Goal: Information Seeking & Learning: Find specific fact

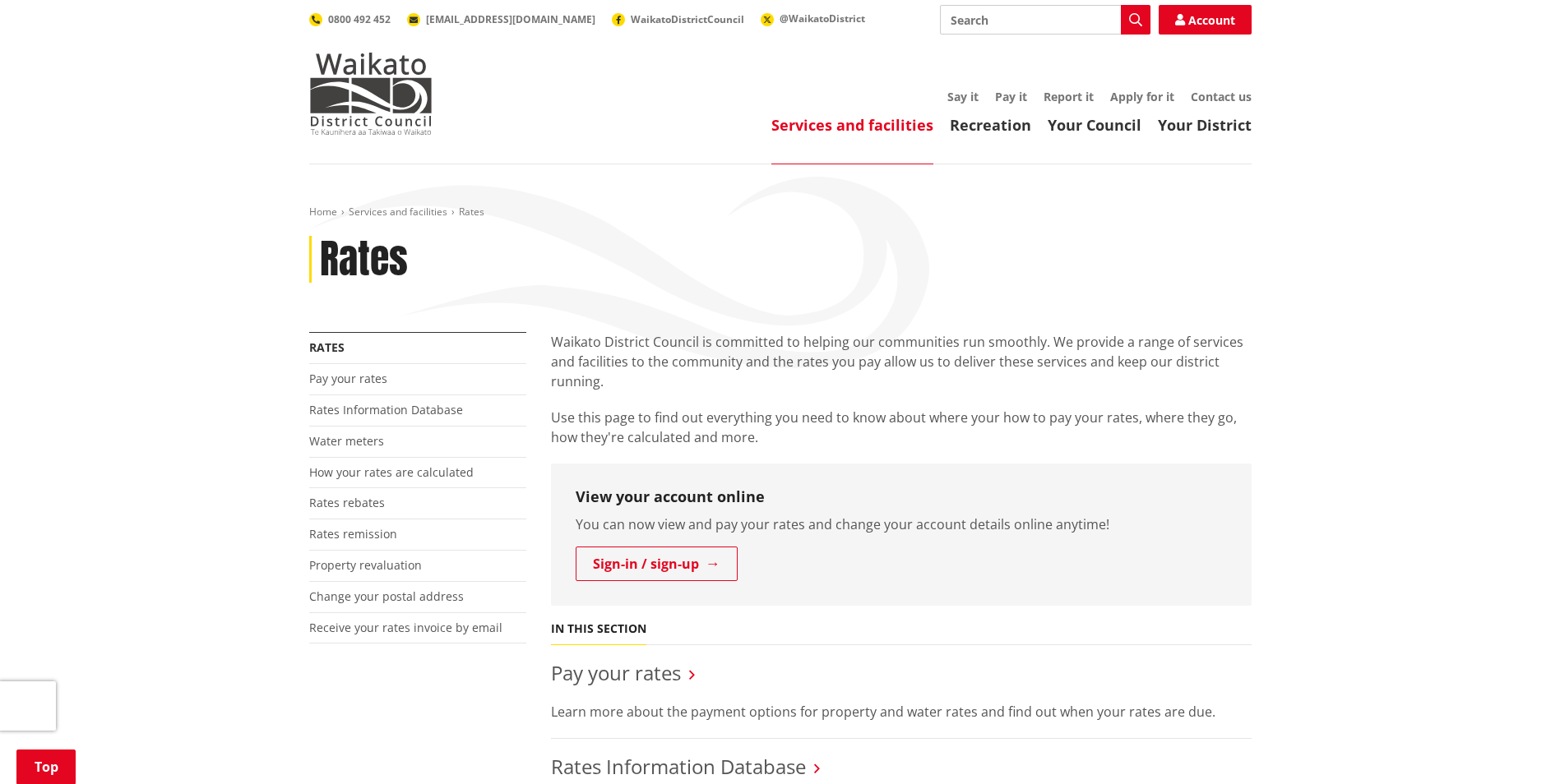
scroll to position [411, 0]
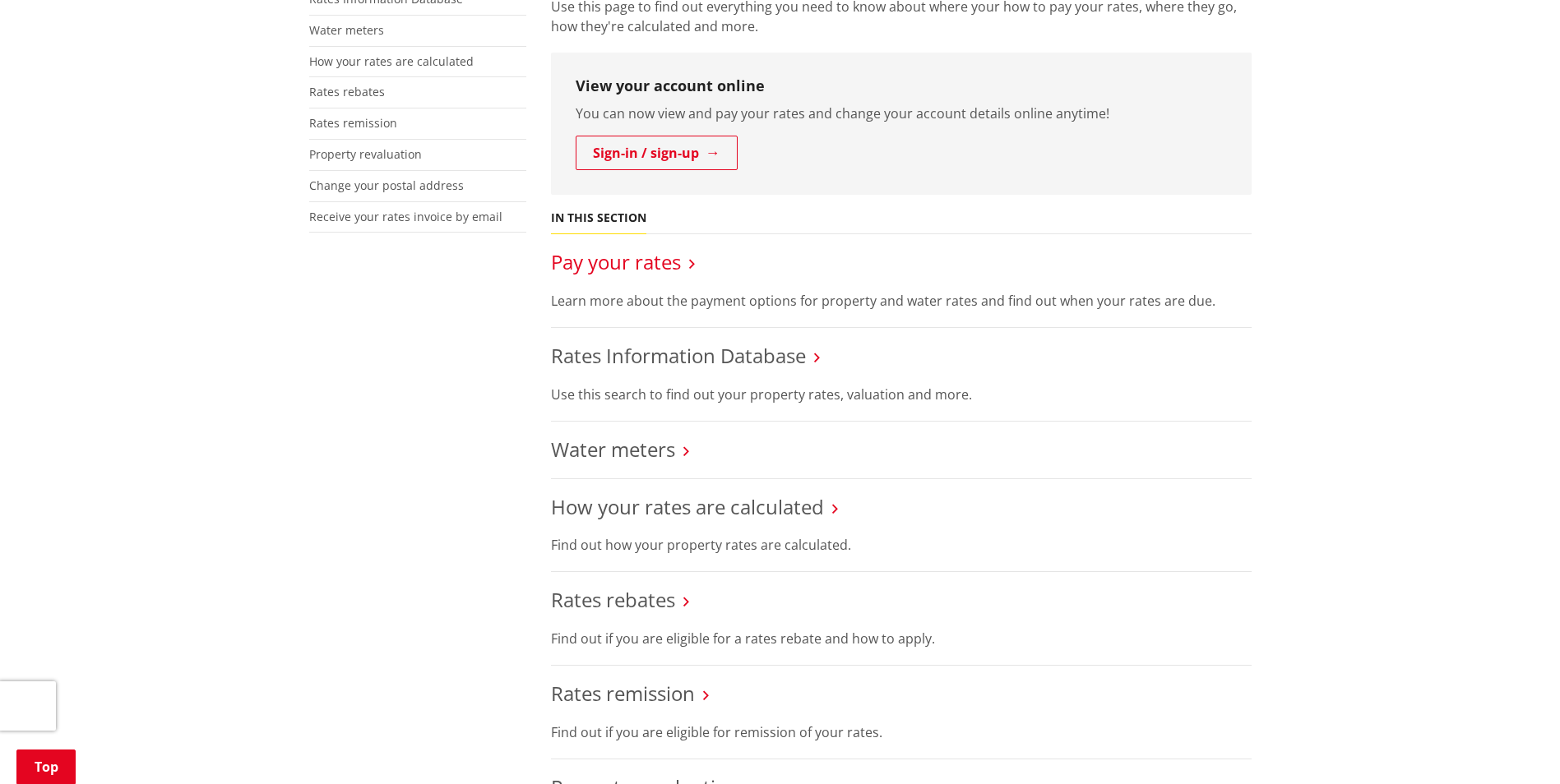
drag, startPoint x: 631, startPoint y: 263, endPoint x: 613, endPoint y: 272, distance: 20.1
click at [613, 272] on link "Pay your rates" at bounding box center [616, 261] width 130 height 27
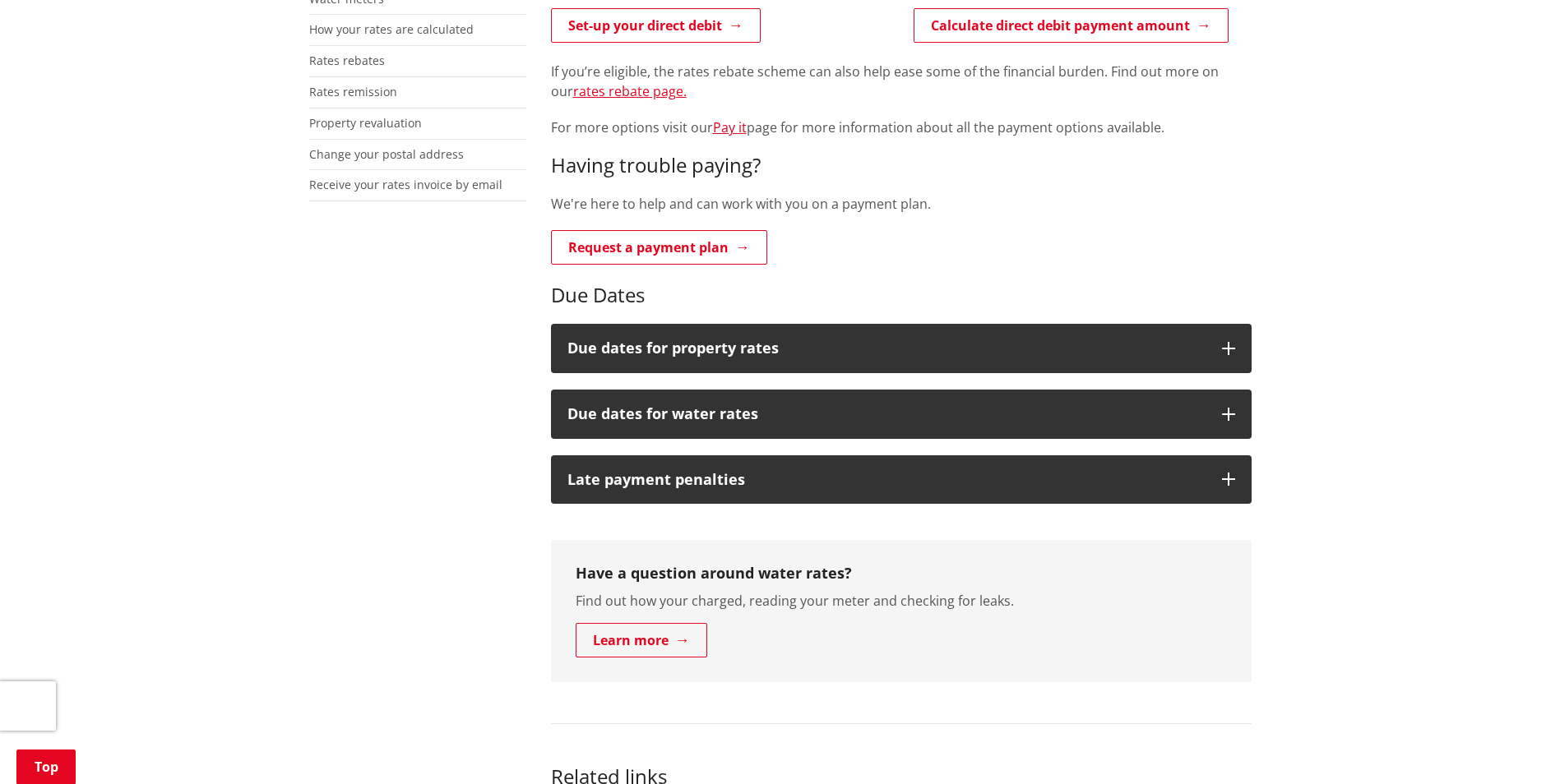
scroll to position [493, 0]
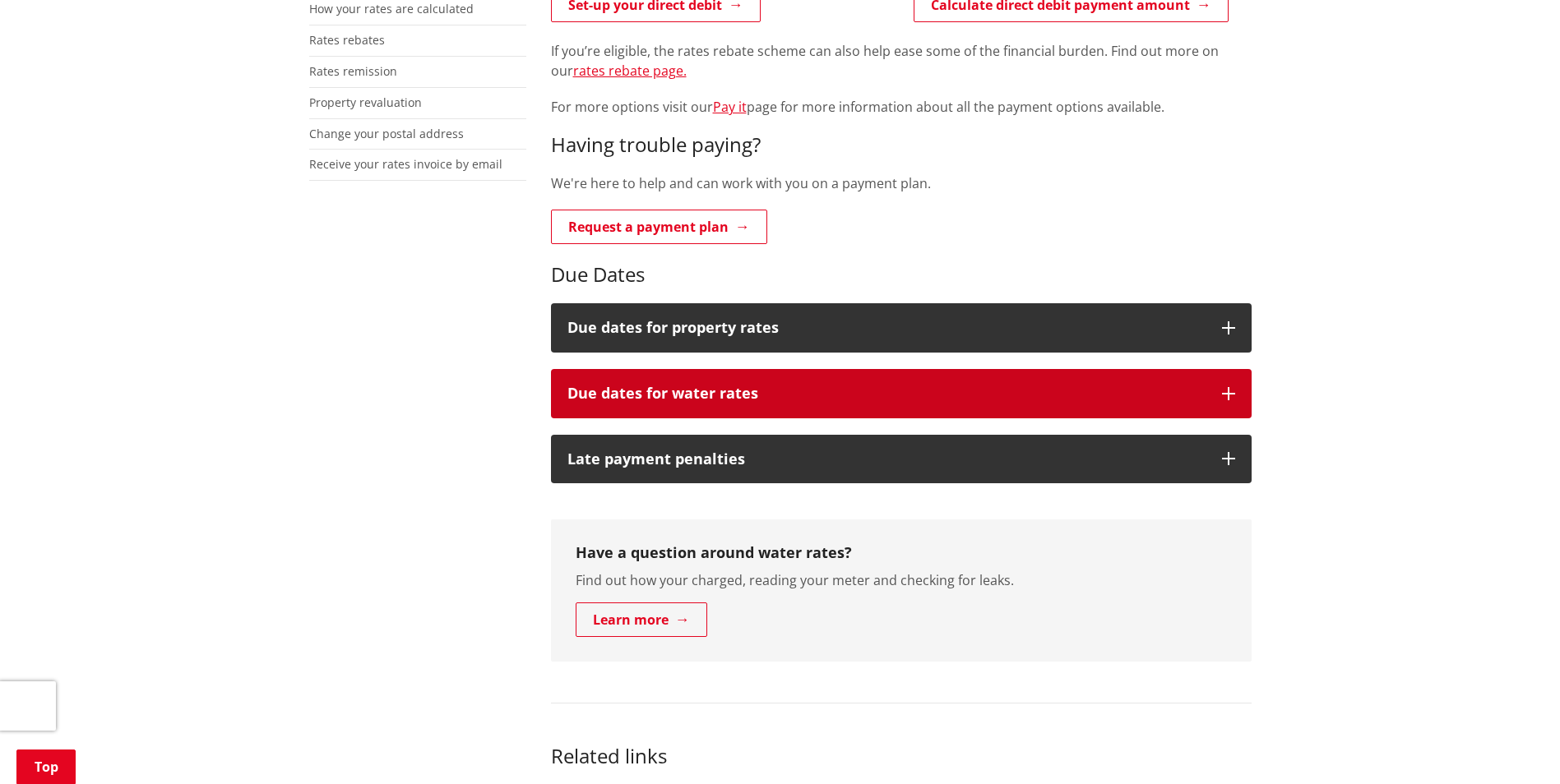
click at [726, 376] on button "Due dates for water rates" at bounding box center [901, 393] width 701 height 49
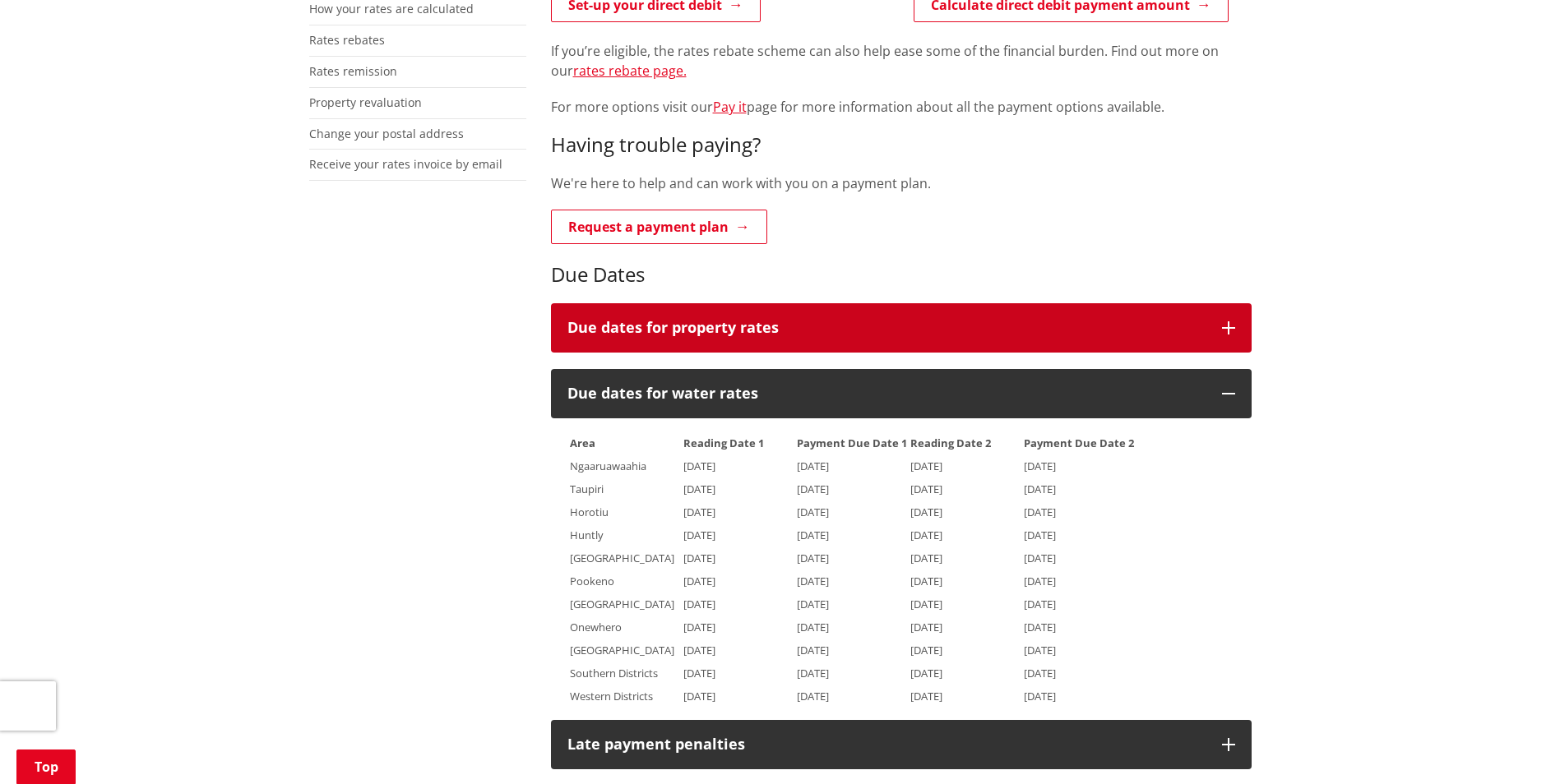
drag, startPoint x: 743, startPoint y: 338, endPoint x: 757, endPoint y: 345, distance: 15.7
click at [743, 338] on button "Due dates for property rates" at bounding box center [901, 328] width 701 height 49
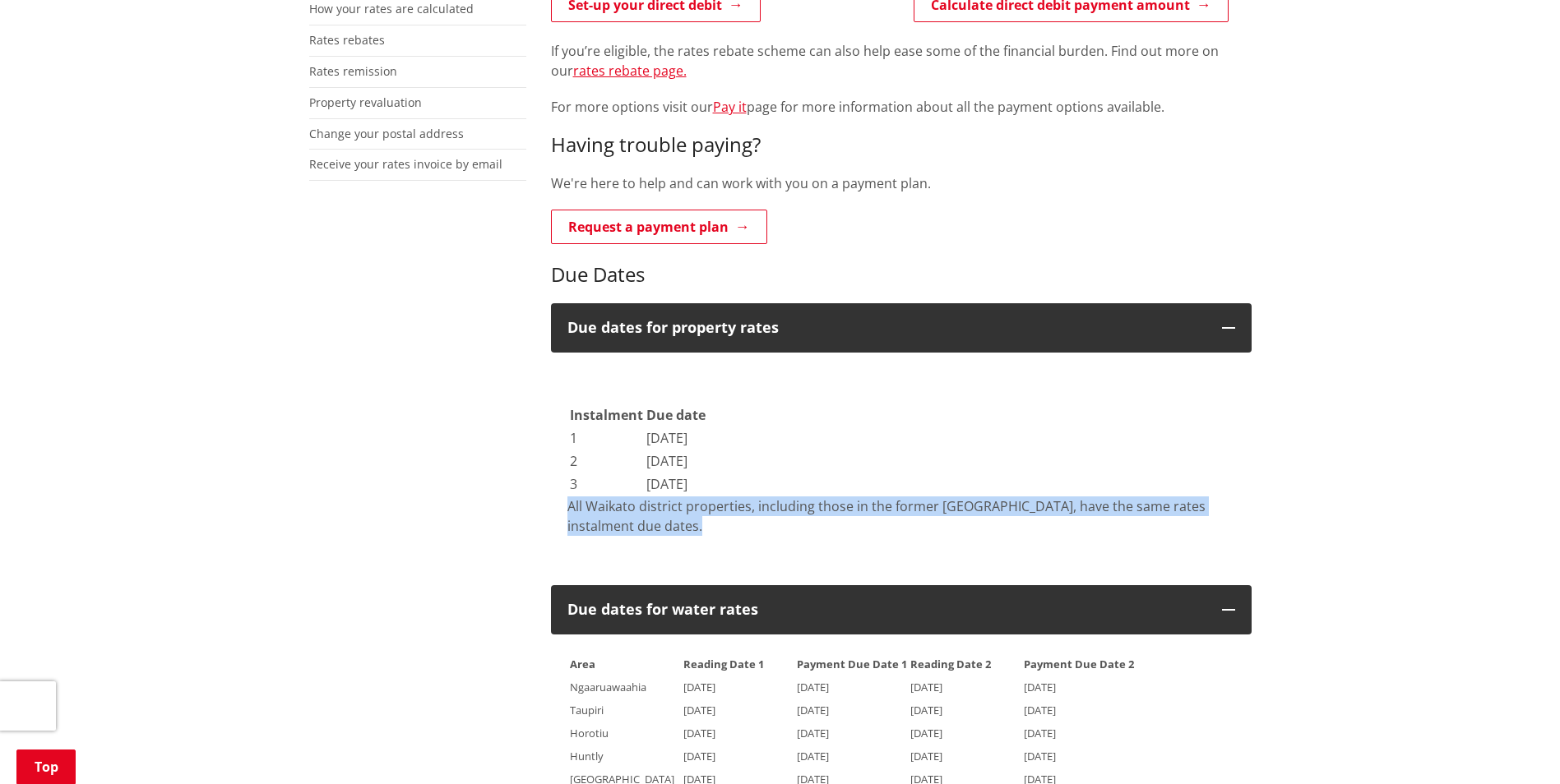
drag, startPoint x: 1067, startPoint y: 525, endPoint x: 538, endPoint y: 509, distance: 529.2
click at [539, 509] on div "Property and water rates can now be paid online. Pay property rates online Pay …" at bounding box center [901, 733] width 725 height 1789
drag, startPoint x: 538, startPoint y: 509, endPoint x: 792, endPoint y: 513, distance: 254.0
click at [792, 513] on p "All Waikato district properties, including those in the former [GEOGRAPHIC_DATA…" at bounding box center [901, 516] width 668 height 40
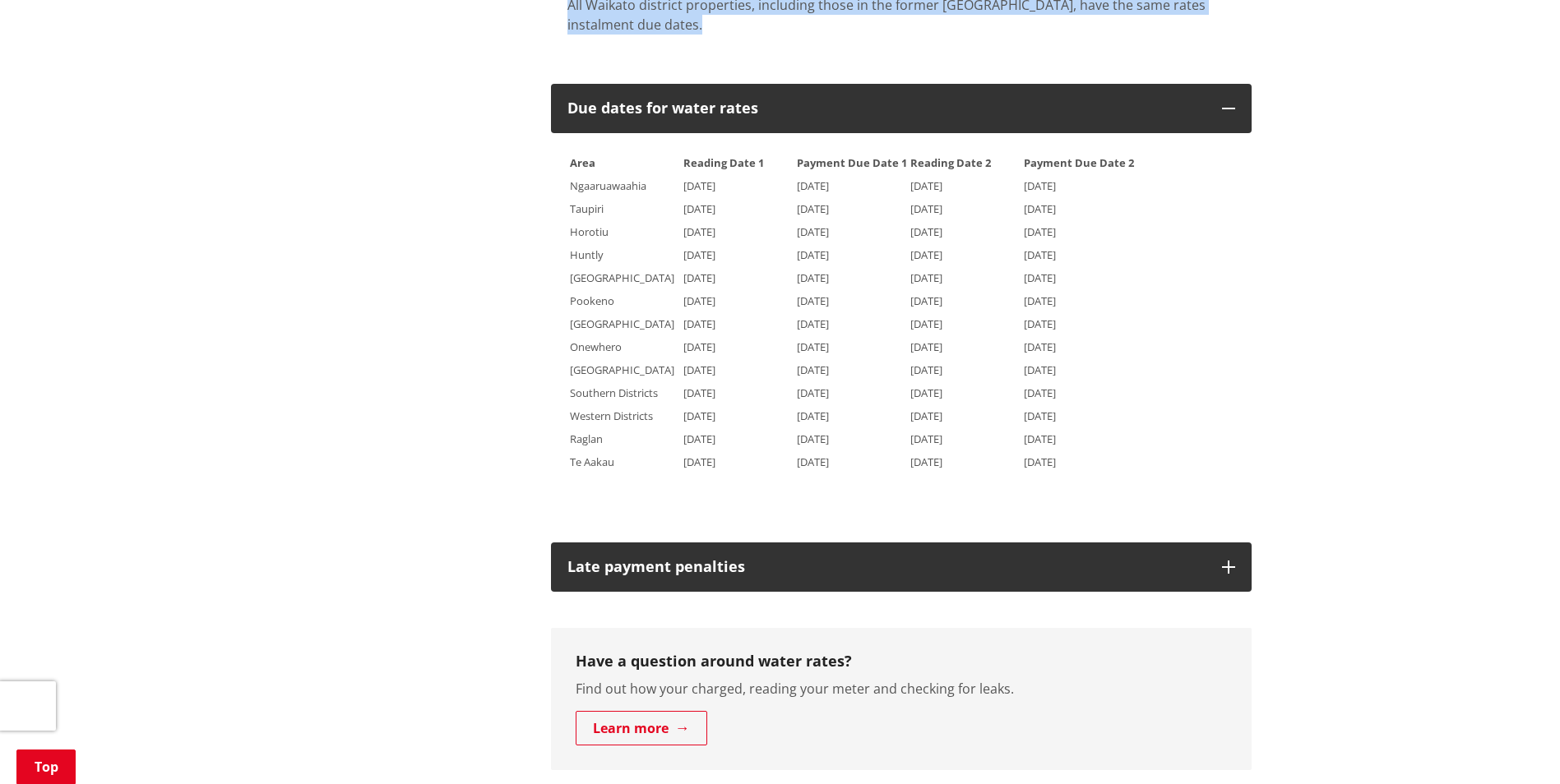
scroll to position [987, 0]
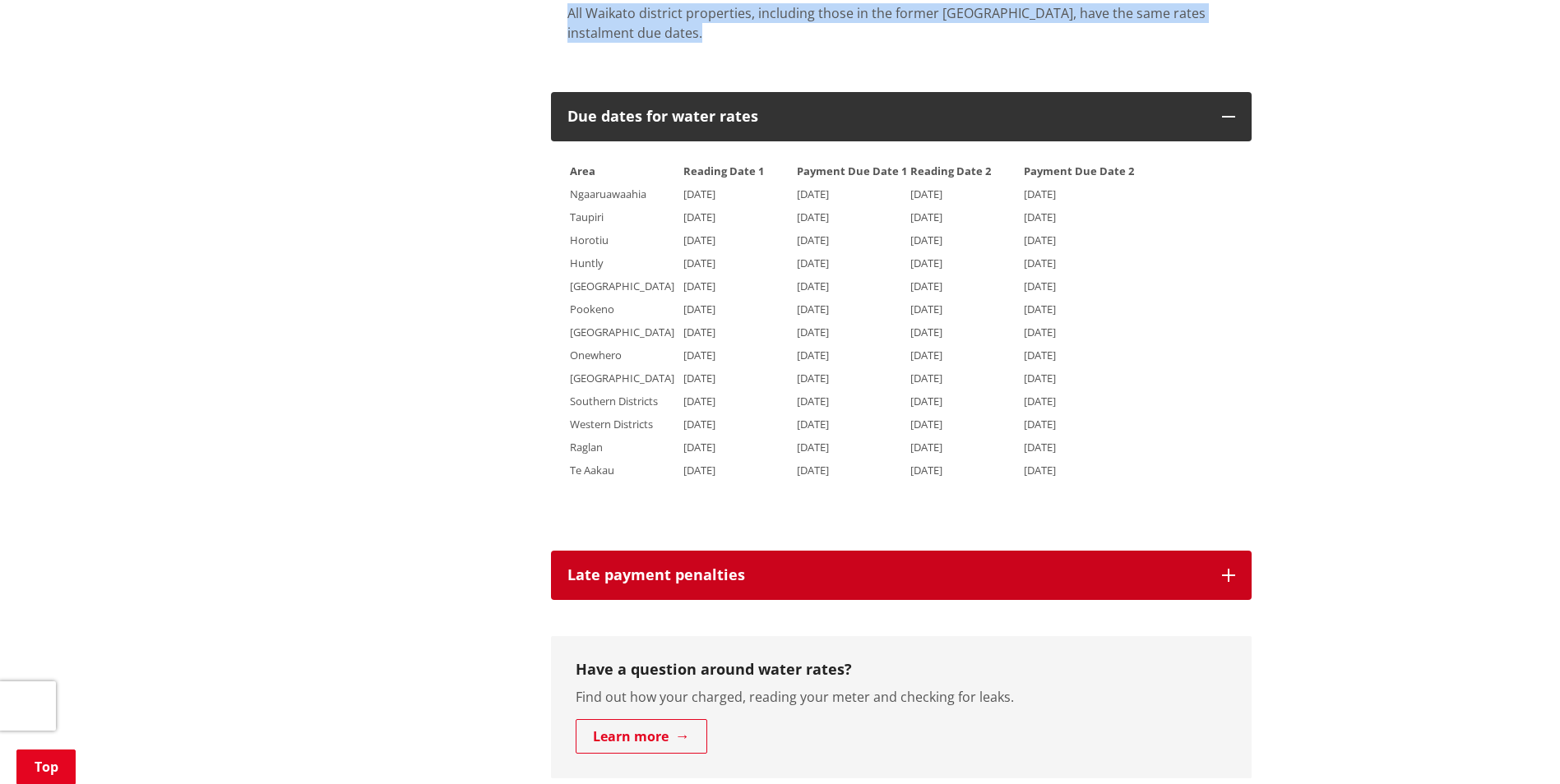
click at [702, 572] on h3 "Late payment penalties" at bounding box center [886, 576] width 638 height 17
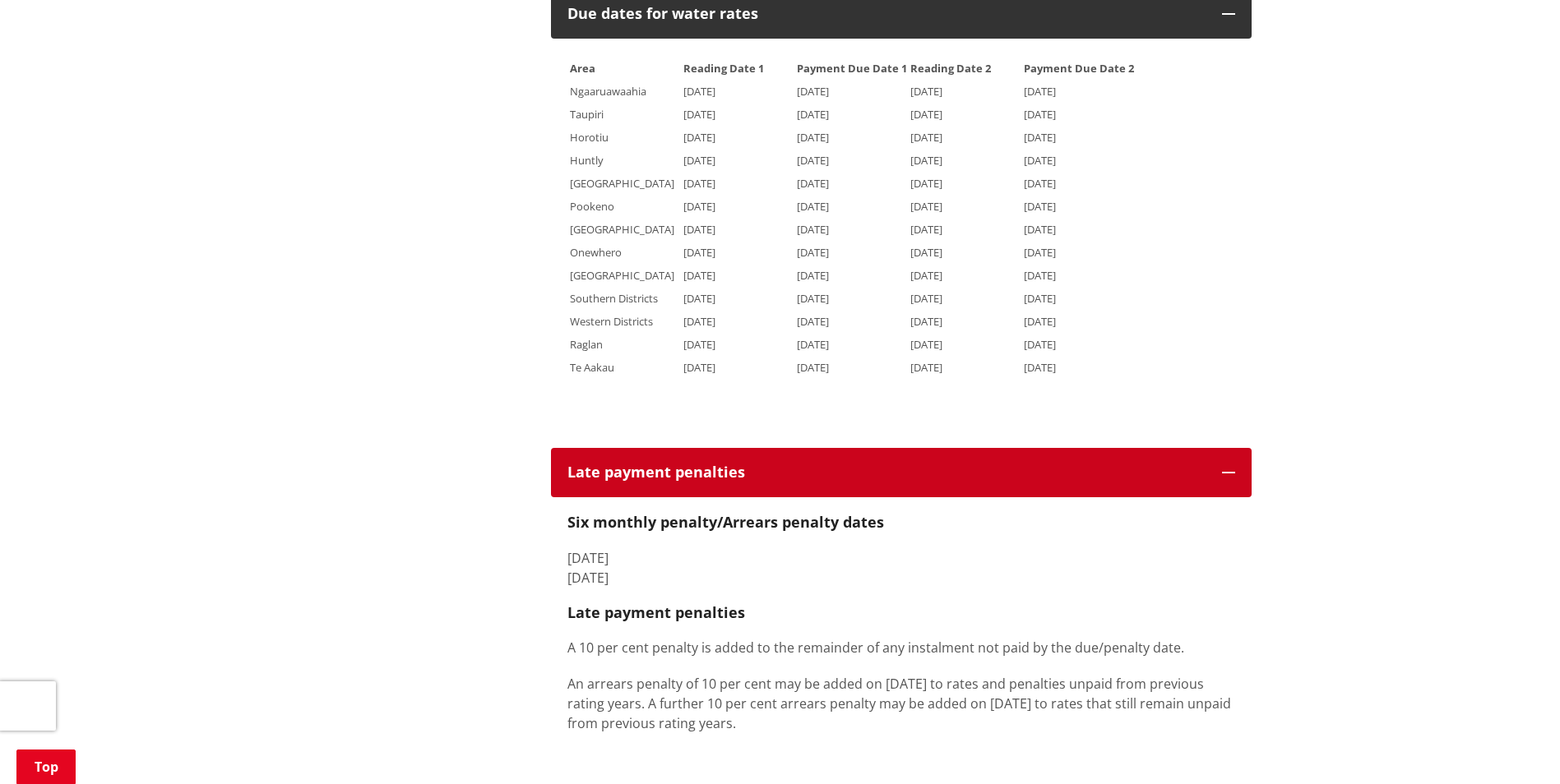
scroll to position [1315, 0]
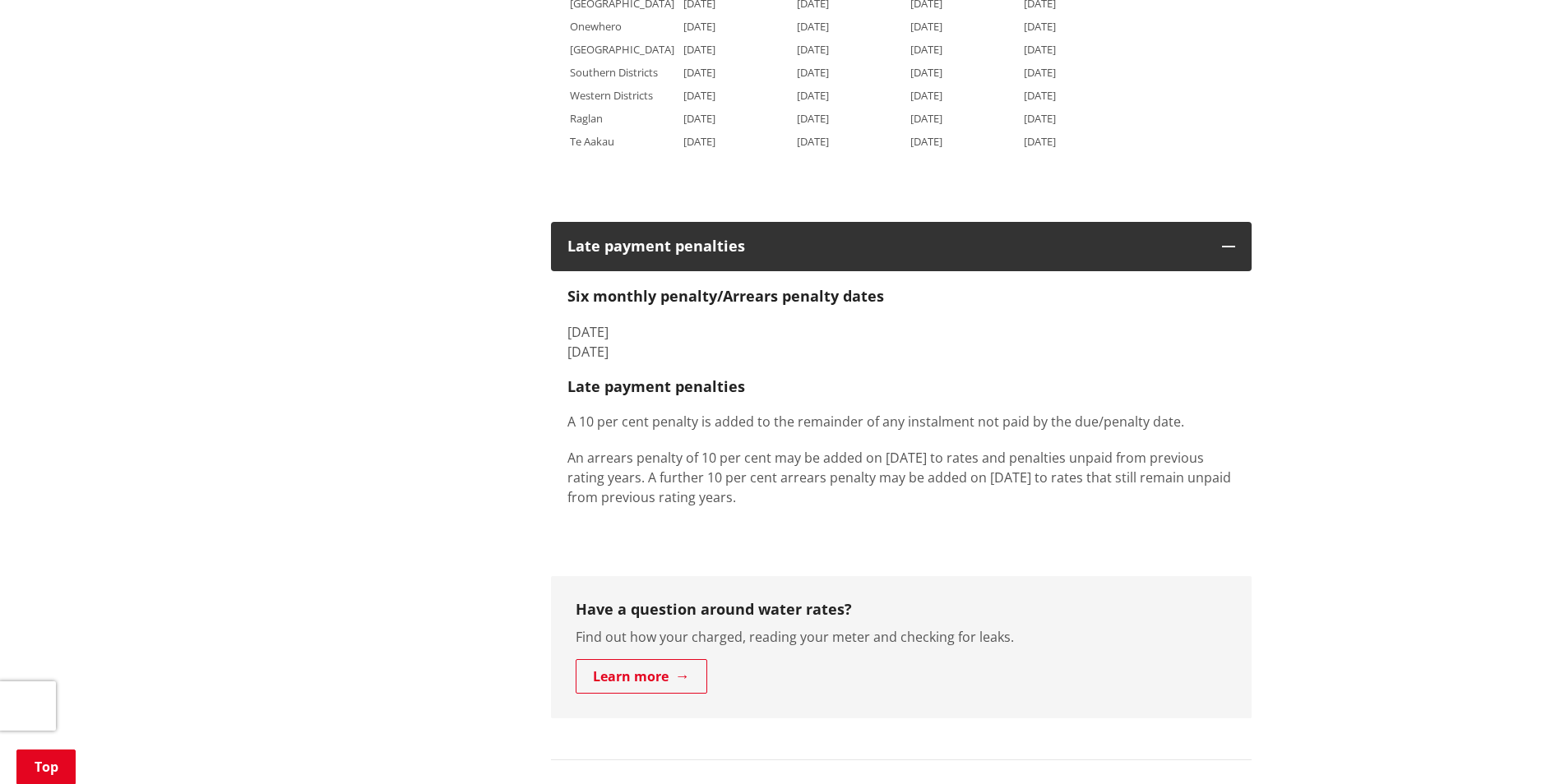
drag, startPoint x: 949, startPoint y: 496, endPoint x: 577, endPoint y: 463, distance: 373.5
click at [577, 463] on p "An arrears penalty of 10 per cent may be added on [DATE] to rates and penalties…" at bounding box center [901, 478] width 668 height 59
drag, startPoint x: 577, startPoint y: 463, endPoint x: 597, endPoint y: 474, distance: 22.8
click at [577, 463] on p "An arrears penalty of 10 per cent may be added on [DATE] to rates and penalties…" at bounding box center [901, 478] width 668 height 59
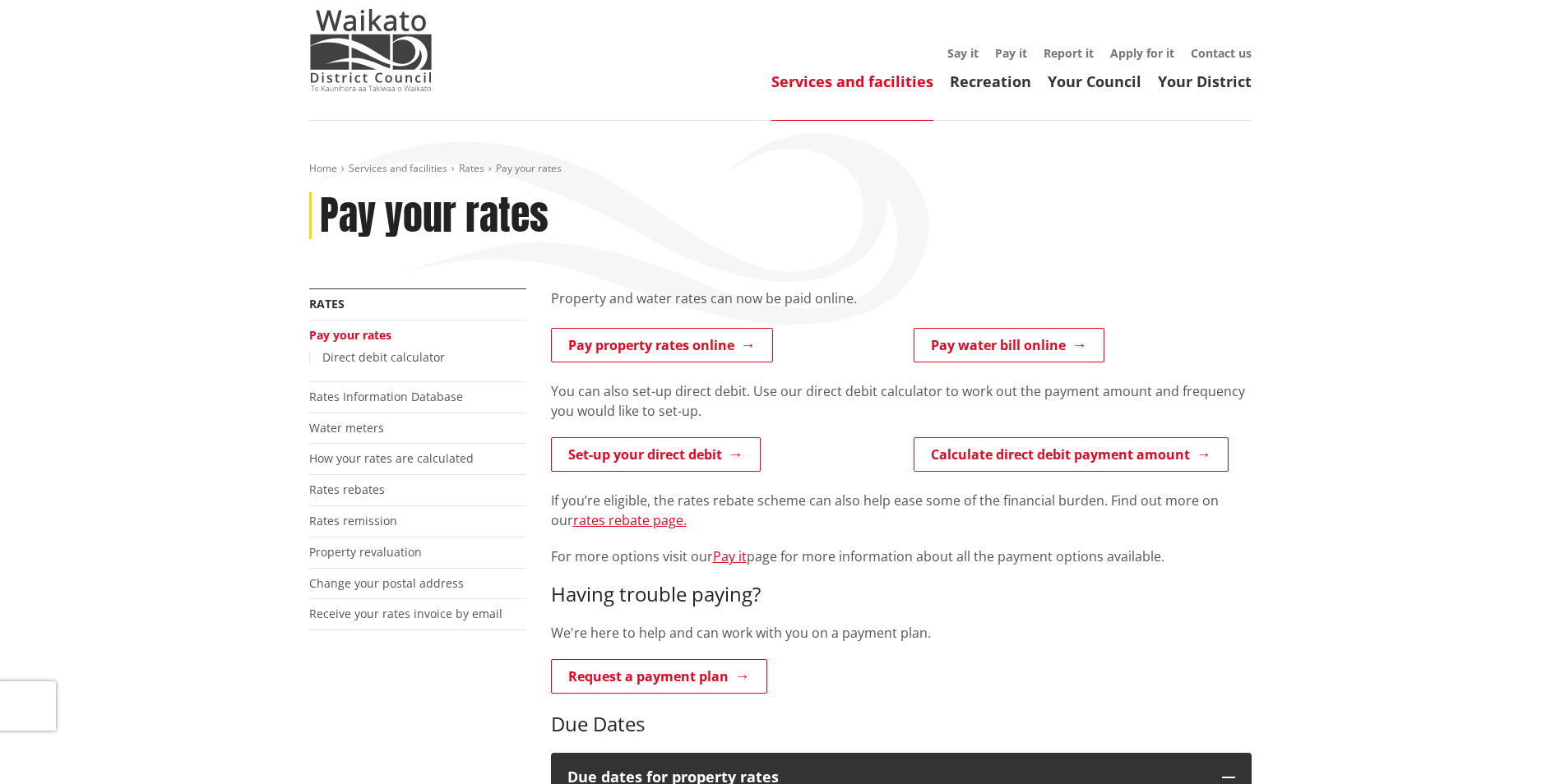
scroll to position [493, 0]
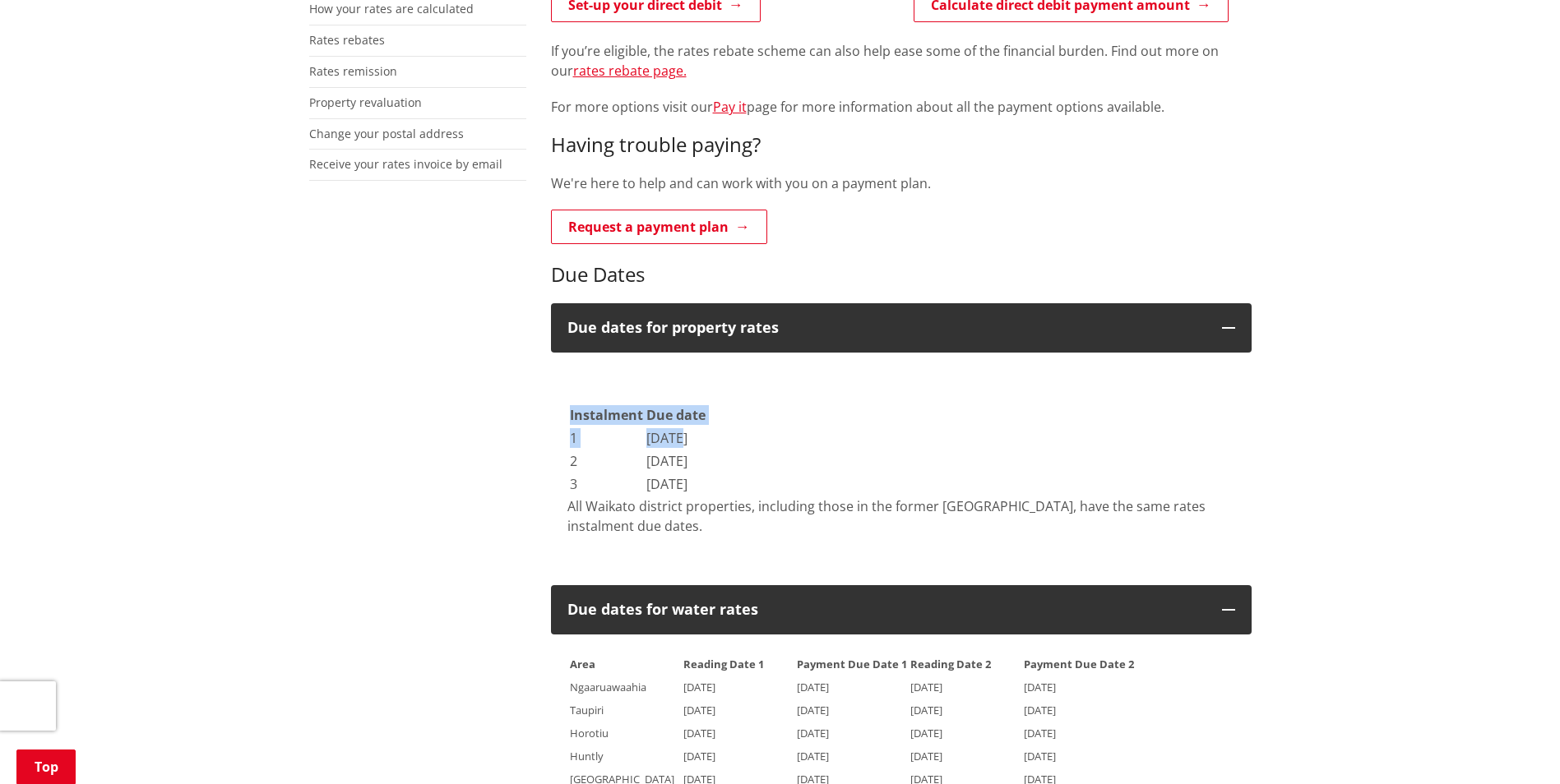
drag, startPoint x: 816, startPoint y: 432, endPoint x: 715, endPoint y: 436, distance: 101.1
click at [715, 436] on div "Instalment Due date 1 [DATE] 2 [DATE] 3 [DATE] All Waikato district properties,…" at bounding box center [901, 453] width 668 height 168
drag, startPoint x: 715, startPoint y: 436, endPoint x: 798, endPoint y: 456, distance: 85.4
click at [706, 456] on td "[DATE]" at bounding box center [676, 461] width 61 height 21
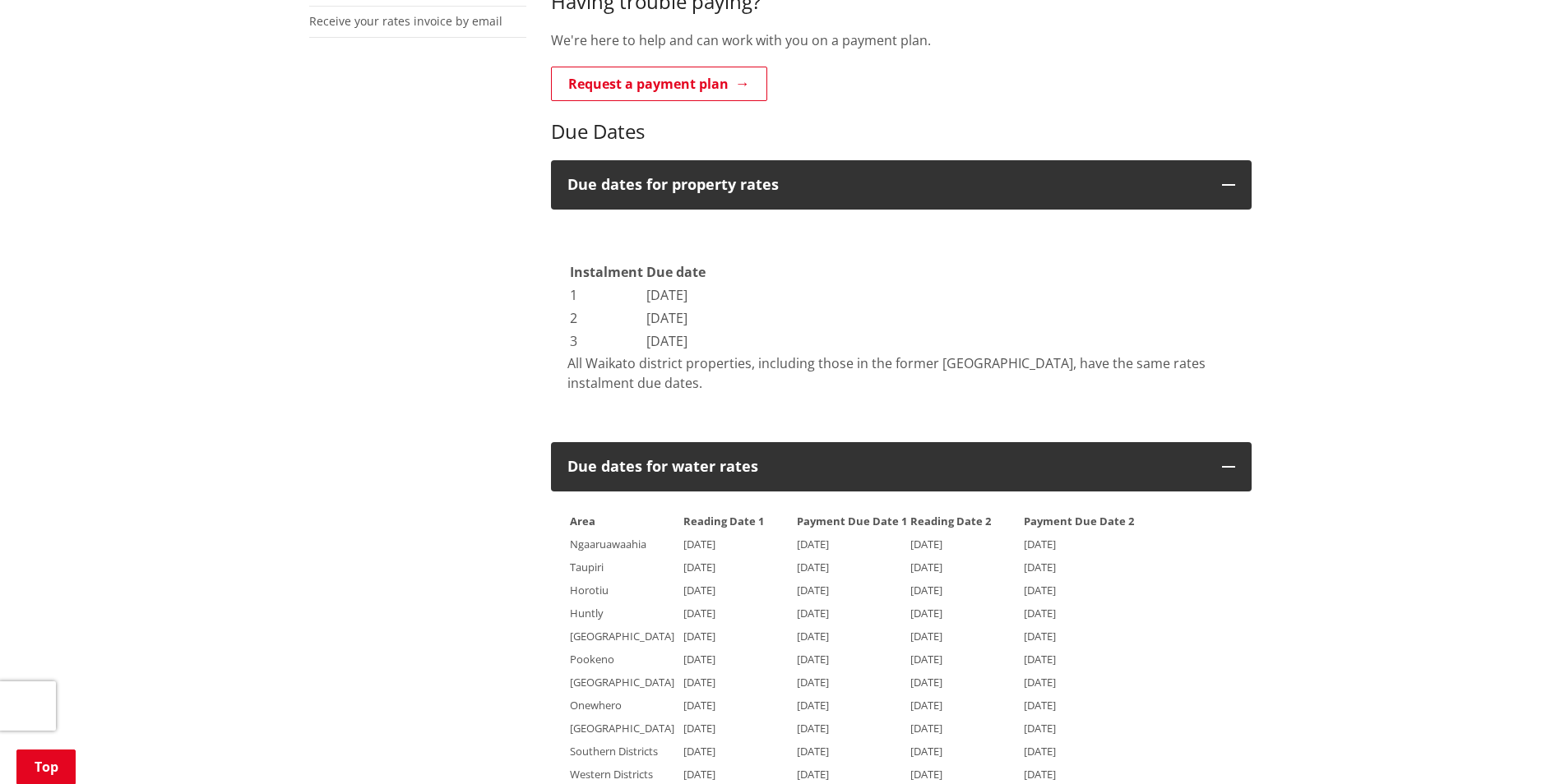
scroll to position [904, 0]
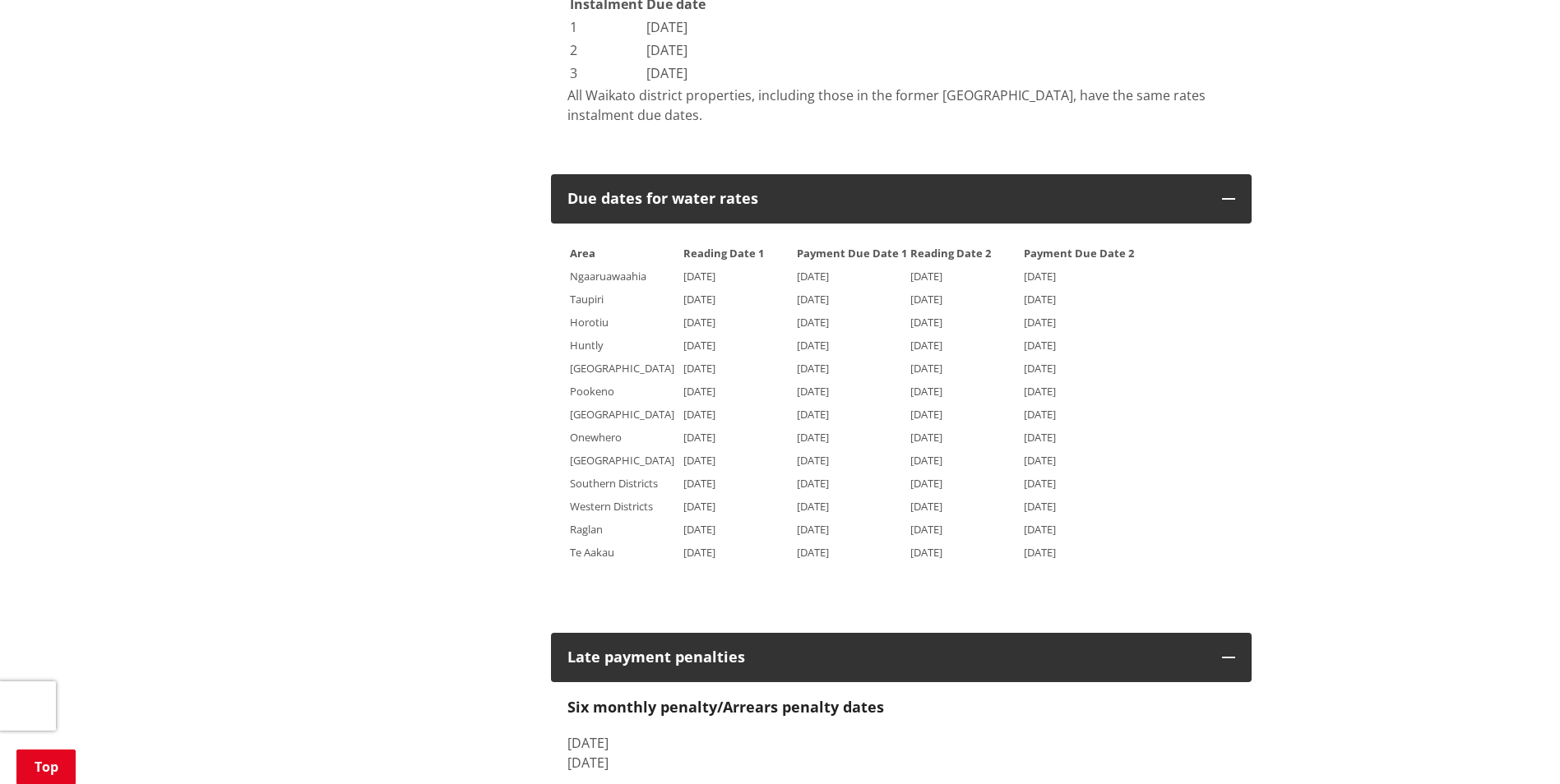
drag, startPoint x: 679, startPoint y: 346, endPoint x: 1125, endPoint y: 345, distance: 446.0
click at [1125, 345] on tr "Huntly [DATE] [DATE] [DATE] [DATE]" at bounding box center [852, 344] width 566 height 21
click at [1125, 345] on td "[DATE]" at bounding box center [1079, 344] width 112 height 21
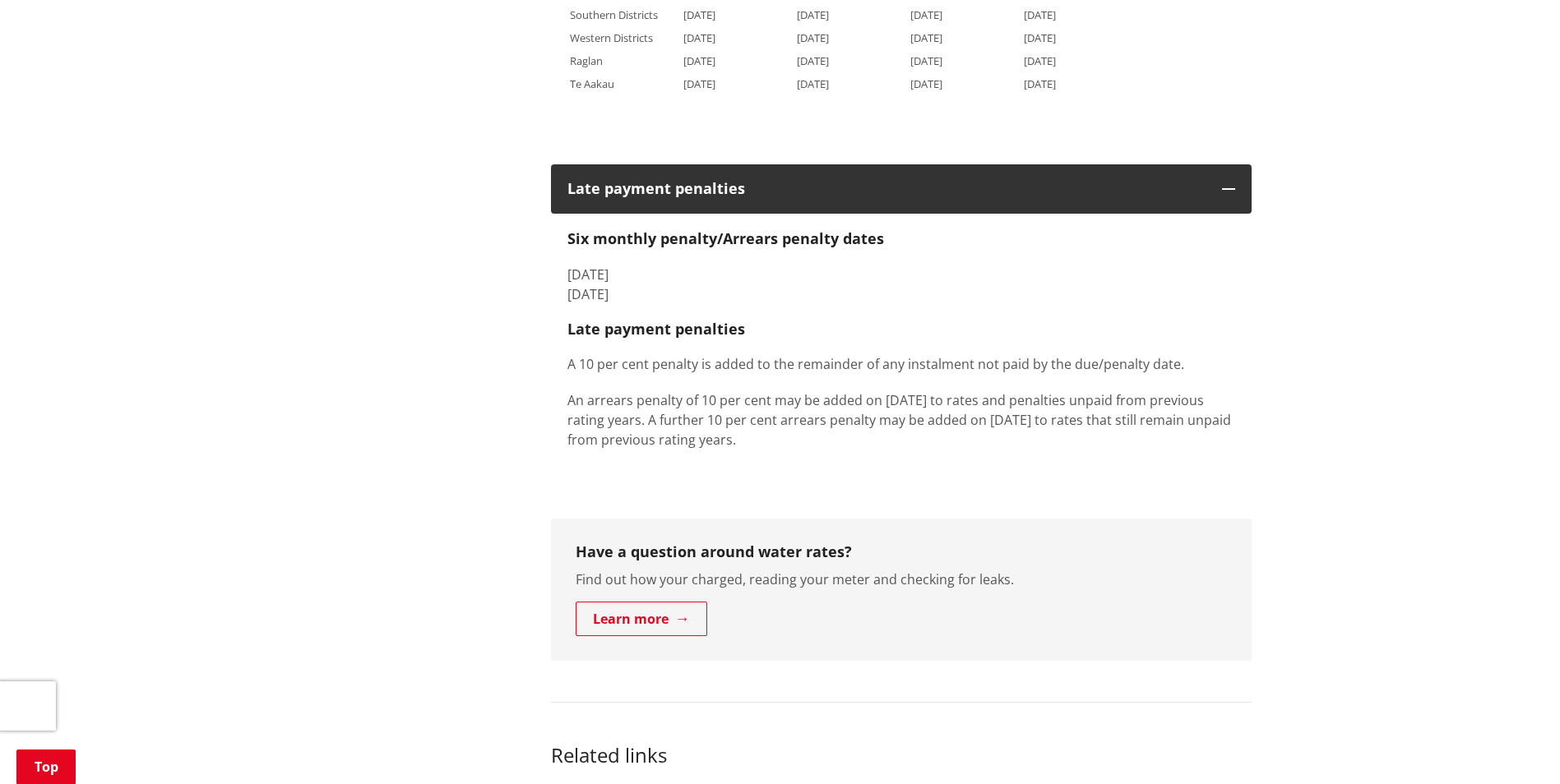
scroll to position [1398, 0]
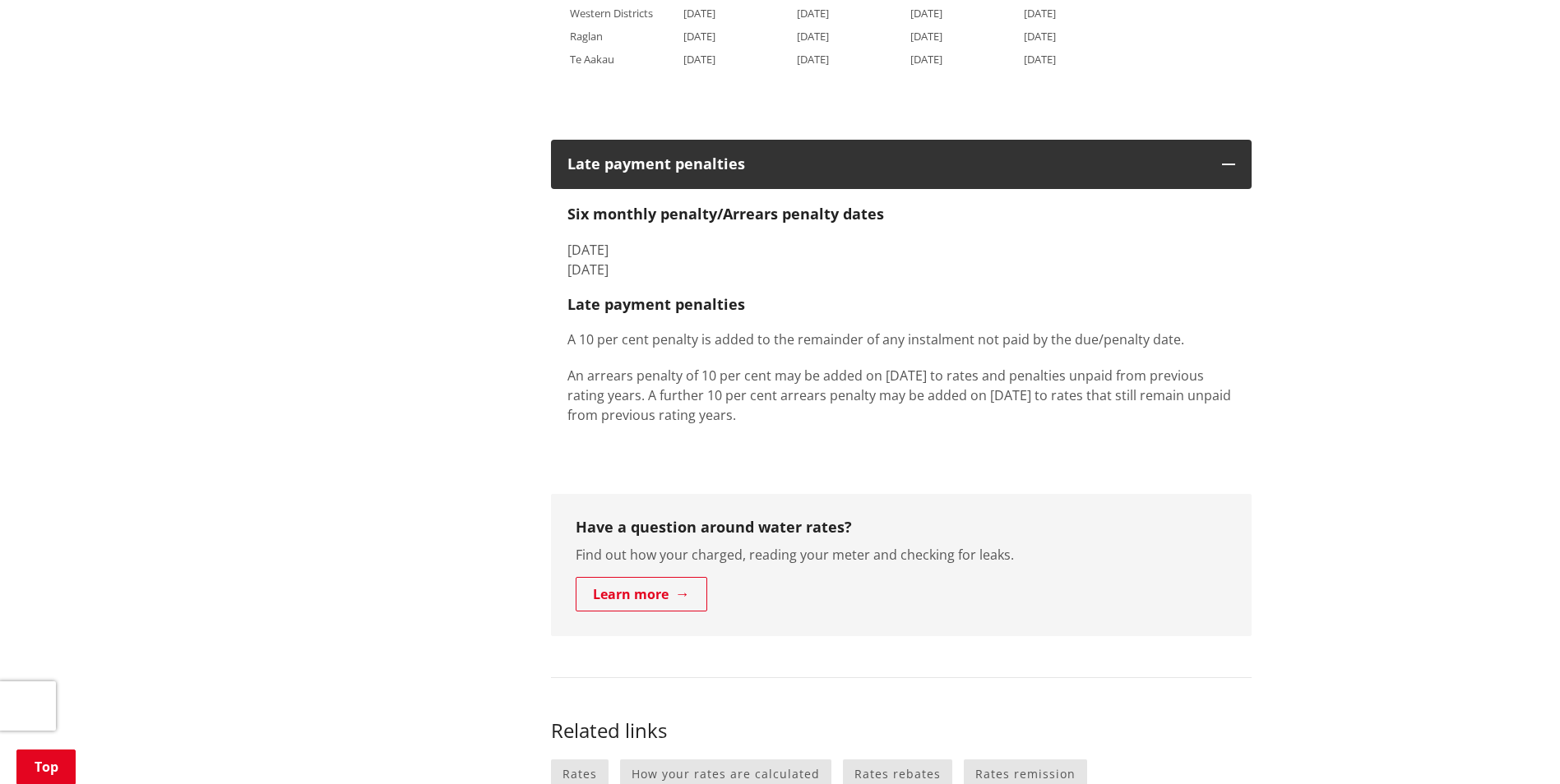
drag, startPoint x: 864, startPoint y: 404, endPoint x: 542, endPoint y: 358, distance: 325.3
drag, startPoint x: 542, startPoint y: 358, endPoint x: 618, endPoint y: 367, distance: 76.5
click at [612, 367] on p "An arrears penalty of 10 per cent may be added on [DATE] to rates and penalties…" at bounding box center [901, 395] width 668 height 59
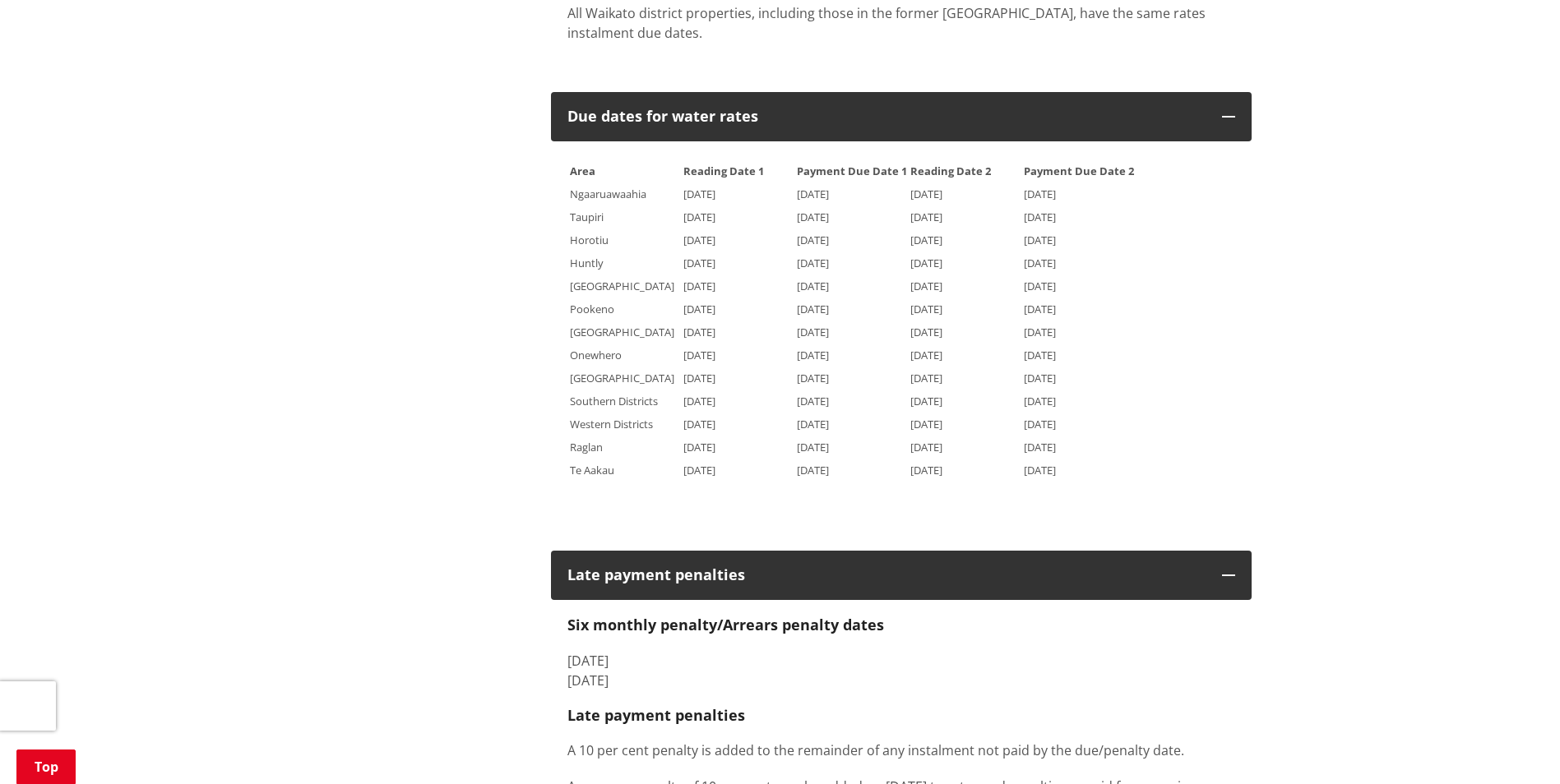
scroll to position [822, 0]
